Goal: Go to known website: Go to known website

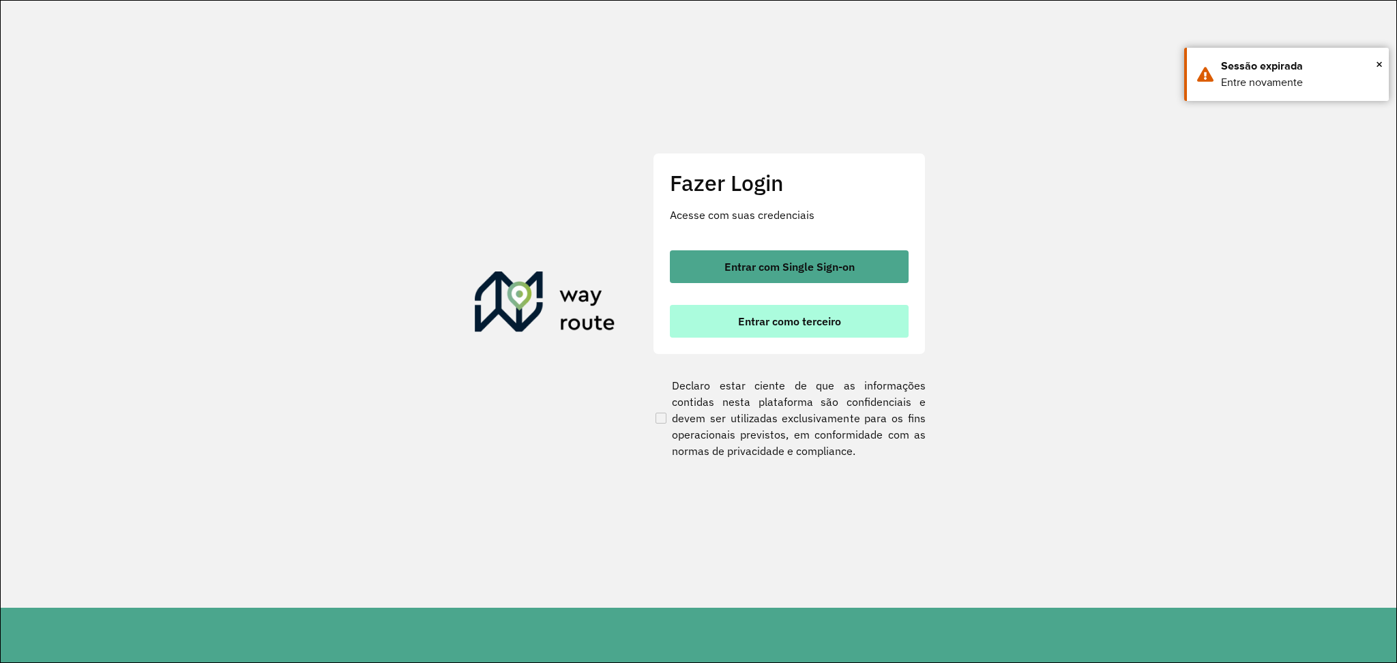
click at [773, 316] on span "Entrar como terceiro" at bounding box center [789, 321] width 103 height 11
